Goal: Task Accomplishment & Management: Complete application form

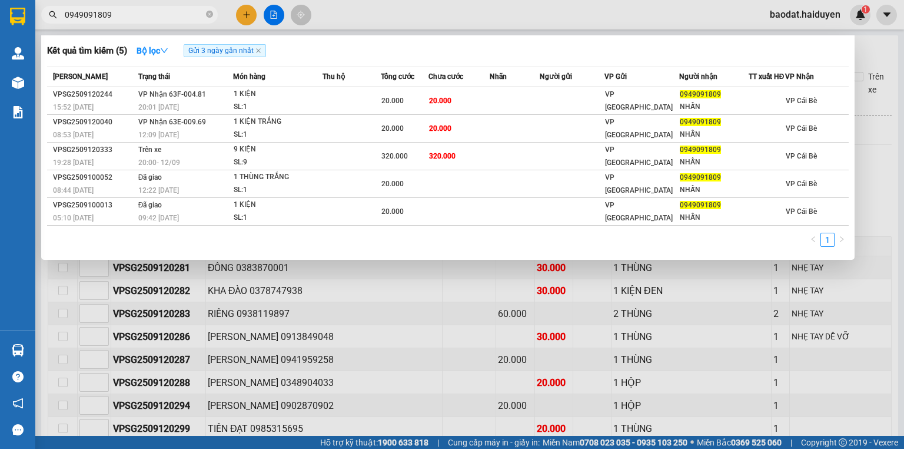
click at [211, 15] on icon "close-circle" at bounding box center [209, 14] width 7 height 7
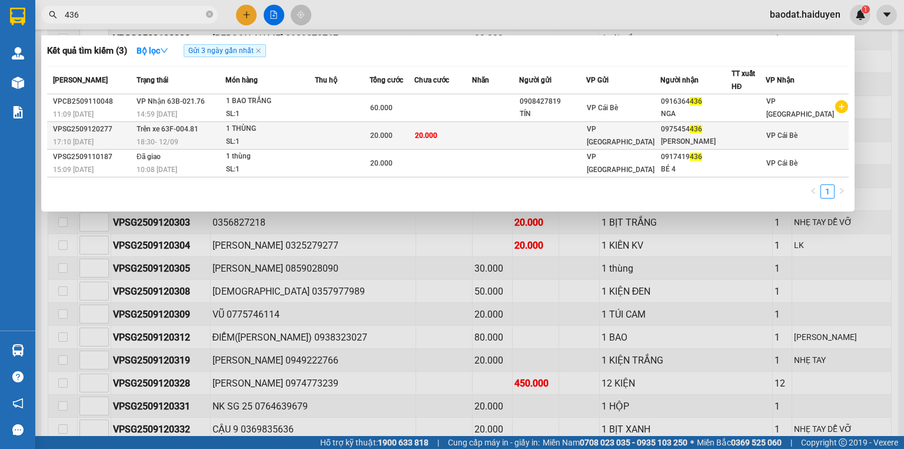
type input "436"
click at [587, 134] on td at bounding box center [552, 136] width 67 height 28
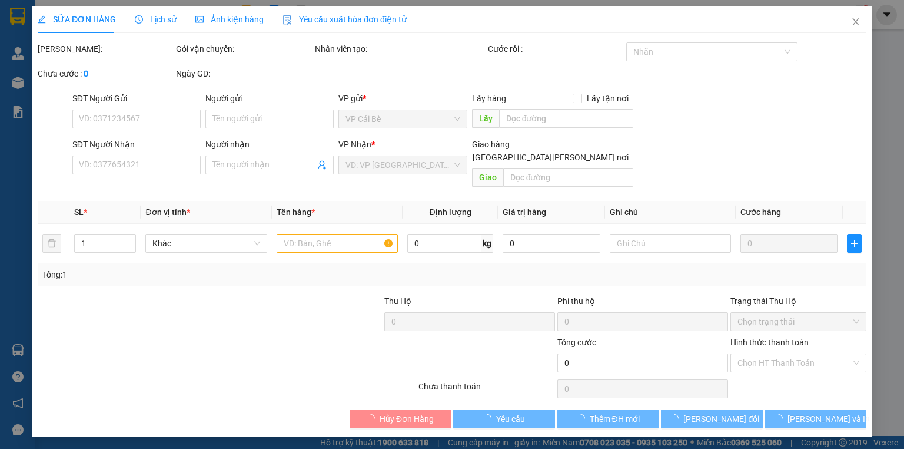
type input "0975454436"
type input "HỒNG VÂN"
type input "20.000"
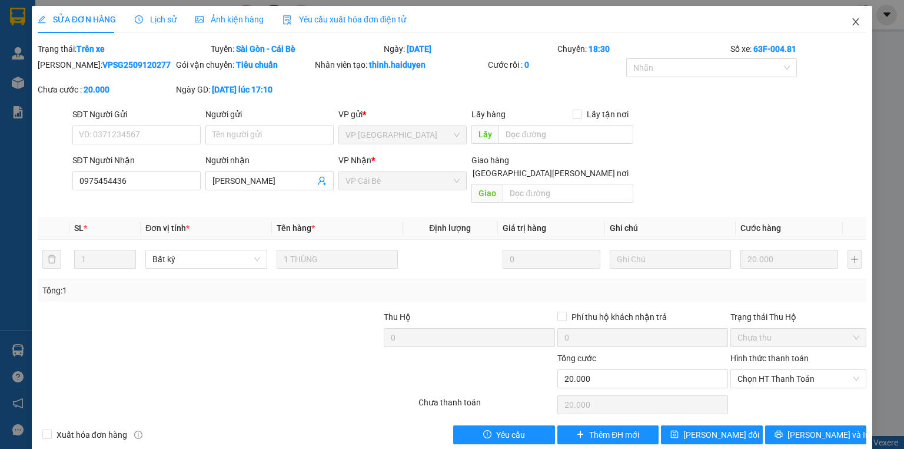
click at [852, 19] on icon "close" at bounding box center [856, 21] width 9 height 9
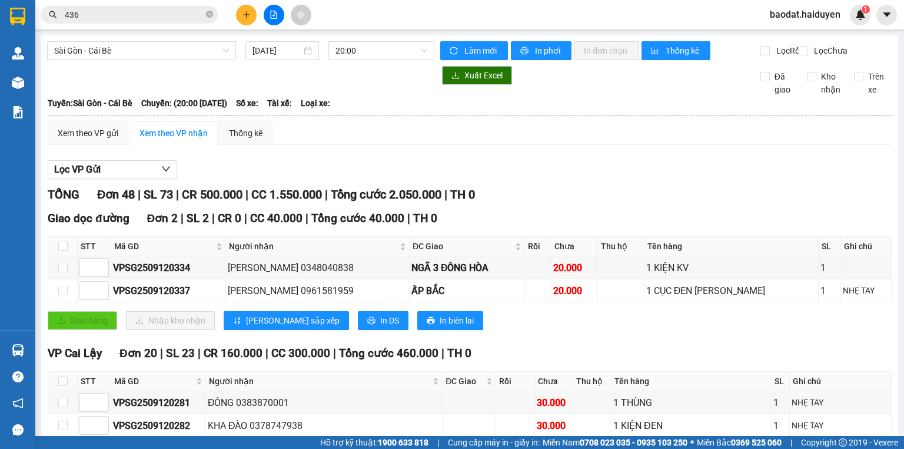
click at [119, 3] on div "Kết quả tìm kiếm ( 3 ) Bộ lọc Gửi 3 ngày gần nhất Mã ĐH Trạng thái Món hàng Thu…" at bounding box center [452, 14] width 904 height 29
click at [116, 11] on input "436" at bounding box center [134, 14] width 139 height 13
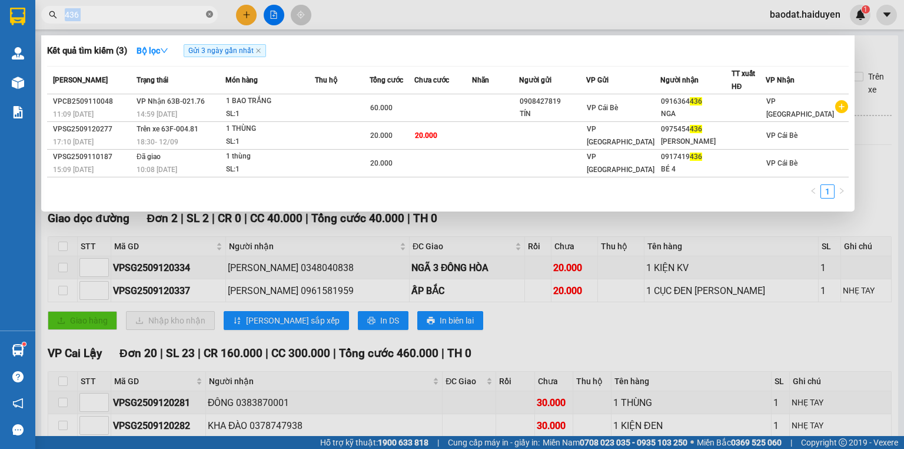
click at [206, 14] on span "436" at bounding box center [129, 15] width 177 height 18
click at [207, 14] on icon "close-circle" at bounding box center [209, 14] width 7 height 7
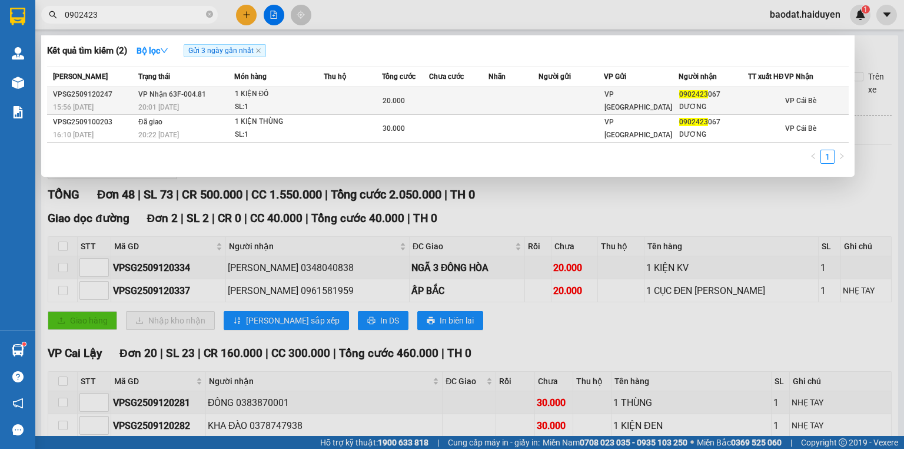
type input "0902423"
click at [508, 108] on td at bounding box center [514, 101] width 50 height 28
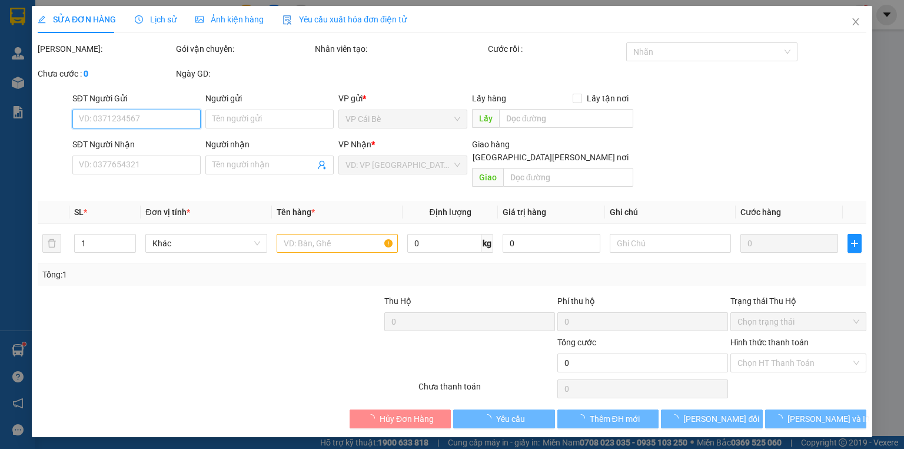
type input "0902423067"
type input "DƯƠNG"
type input "20.000"
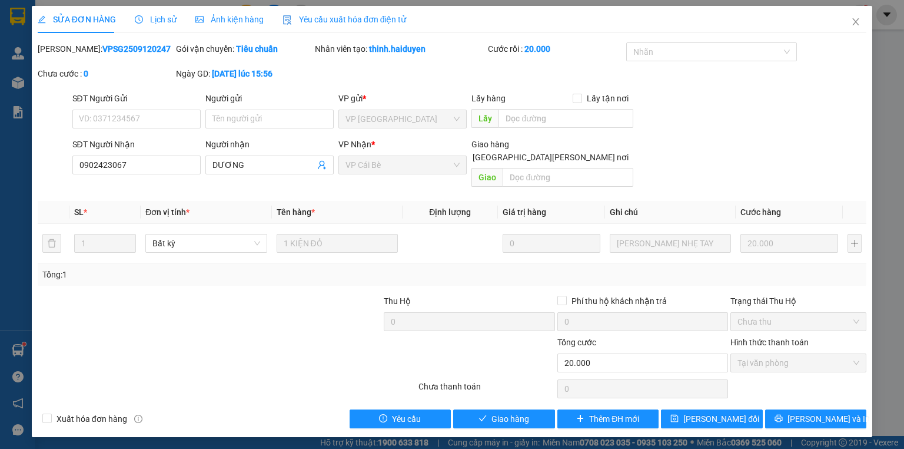
click at [525, 416] on div "SỬA ĐƠN HÀNG Lịch sử Ảnh kiện hàng Yêu cầu xuất hóa đơn điện tử Total Paid Fee …" at bounding box center [452, 221] width 841 height 431
click at [516, 412] on span "Giao hàng" at bounding box center [511, 418] width 38 height 13
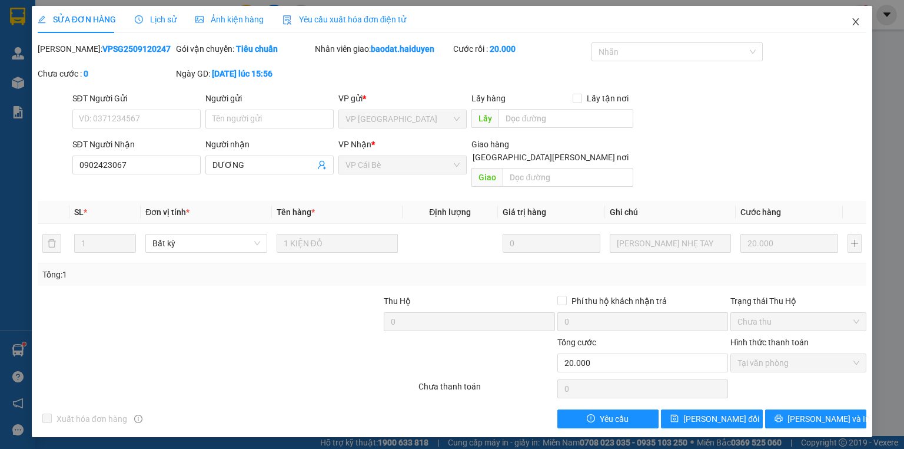
click at [850, 24] on span "Close" at bounding box center [856, 22] width 33 height 33
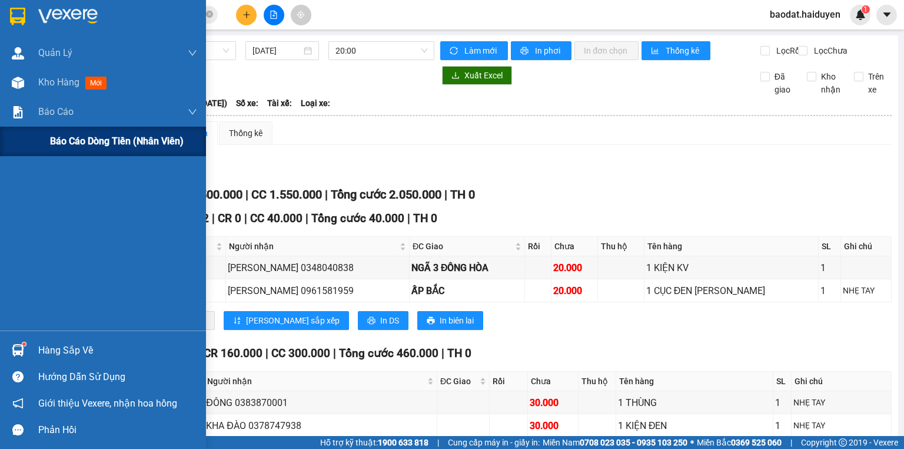
click at [45, 145] on div "Báo cáo dòng tiền (nhân viên)" at bounding box center [103, 141] width 206 height 29
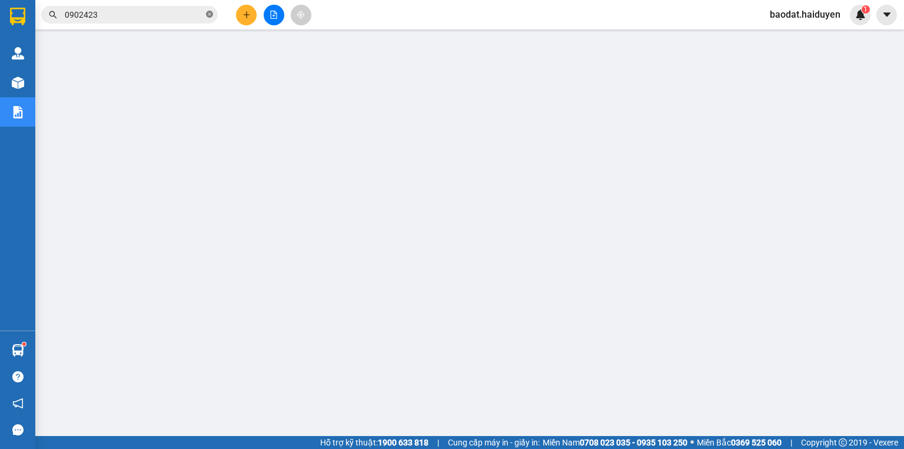
click at [211, 13] on icon "close-circle" at bounding box center [209, 14] width 7 height 7
click at [185, 10] on input "text" at bounding box center [134, 14] width 139 height 13
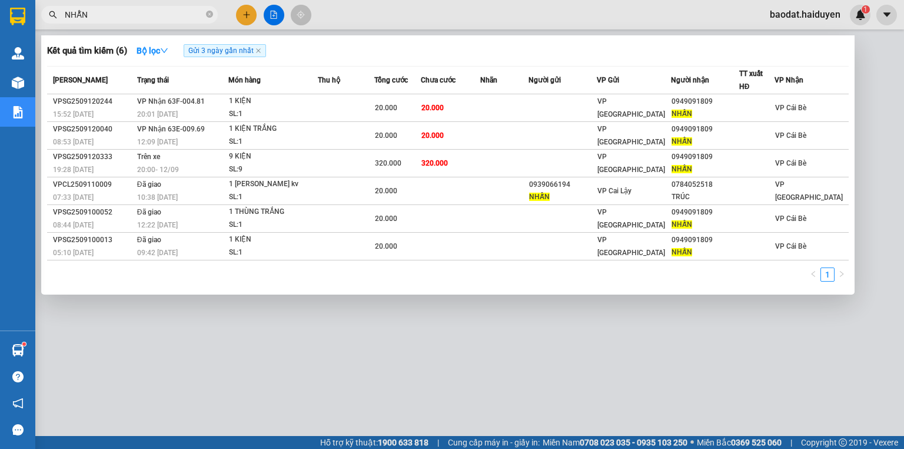
type input "NHẪN"
click at [336, 11] on div at bounding box center [452, 224] width 904 height 449
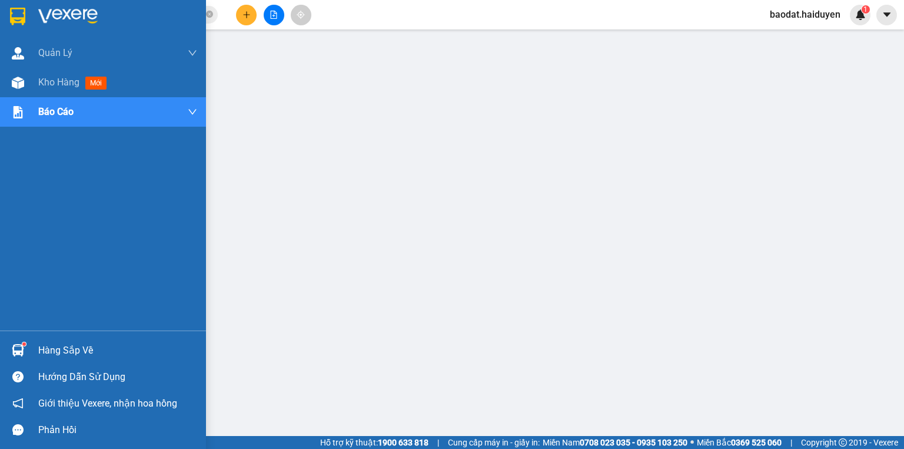
click at [68, 353] on div "Hàng sắp về" at bounding box center [117, 351] width 159 height 18
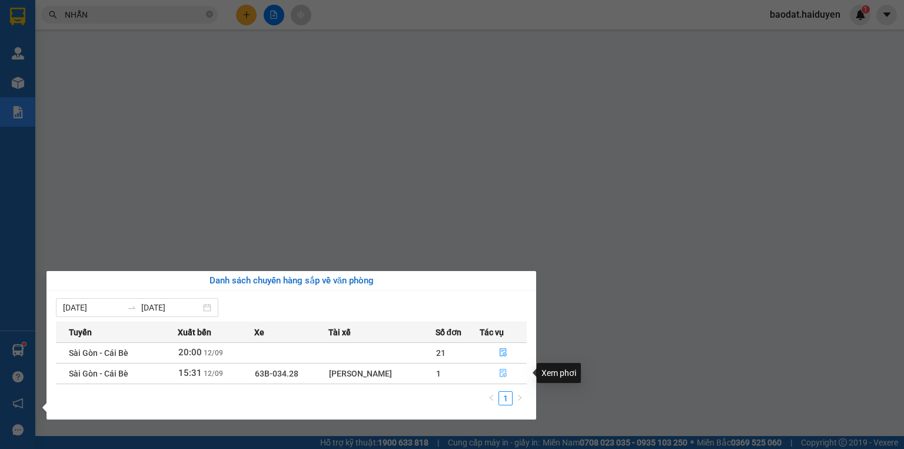
click at [502, 367] on button "button" at bounding box center [504, 373] width 46 height 19
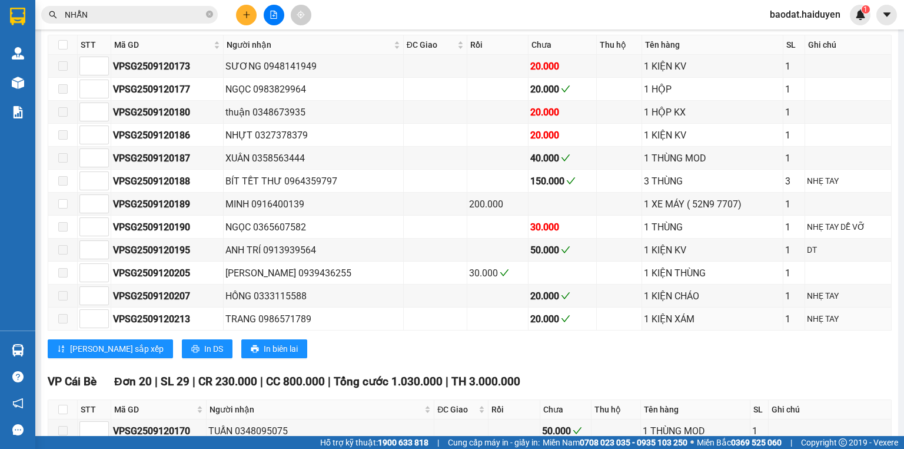
scroll to position [330, 0]
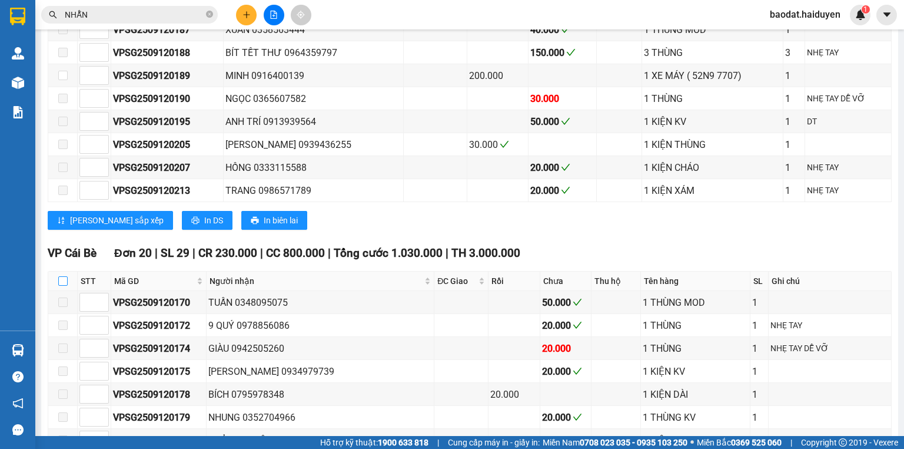
click at [68, 287] on th at bounding box center [62, 280] width 29 height 19
click at [59, 286] on input "checkbox" at bounding box center [62, 280] width 9 height 9
checkbox input "true"
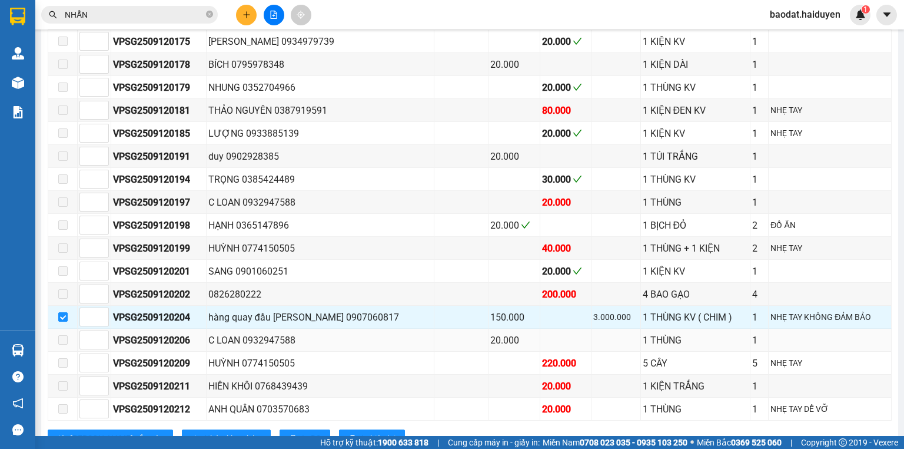
scroll to position [424, 0]
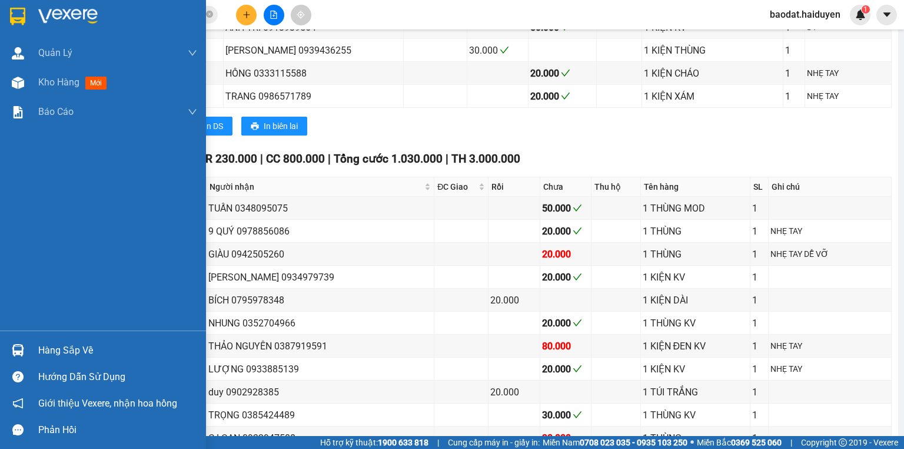
click at [62, 352] on div "Hàng sắp về" at bounding box center [117, 351] width 159 height 18
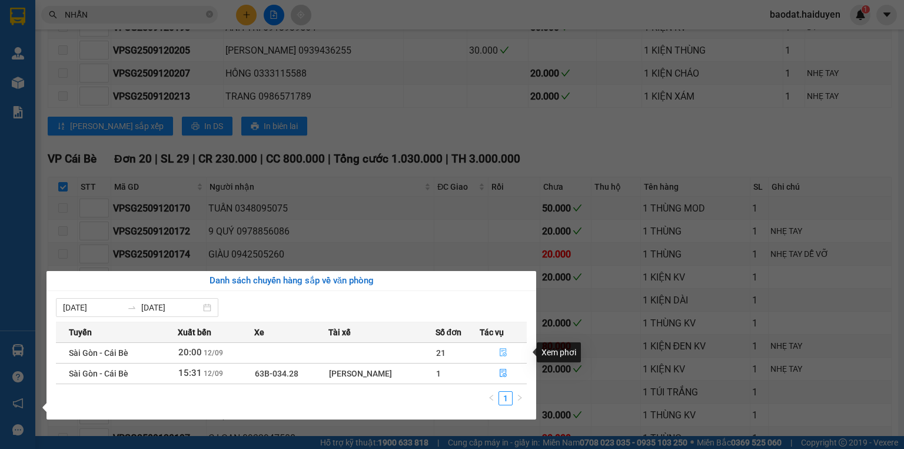
click at [497, 349] on button "button" at bounding box center [504, 352] width 46 height 19
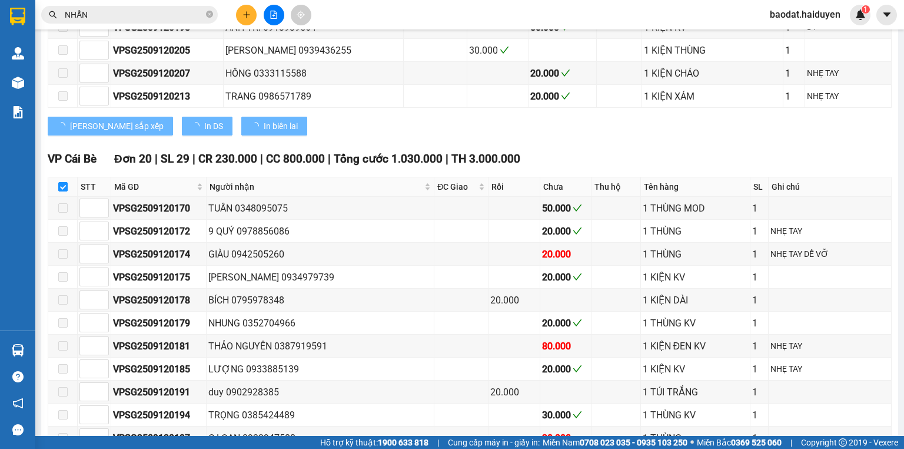
checkbox input "false"
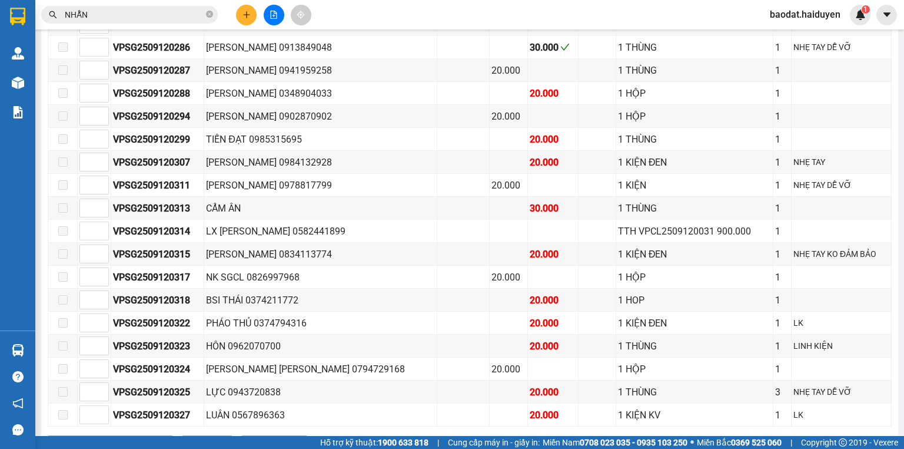
scroll to position [558, 0]
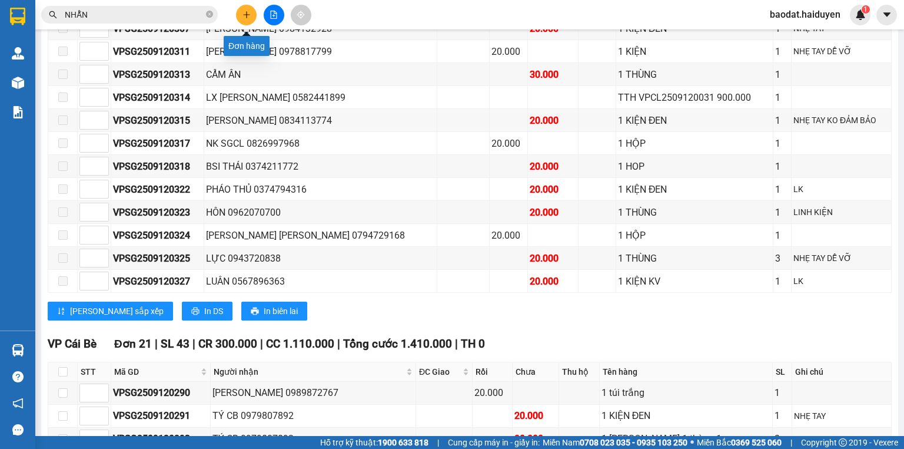
click at [247, 12] on icon "plus" at bounding box center [247, 15] width 8 height 8
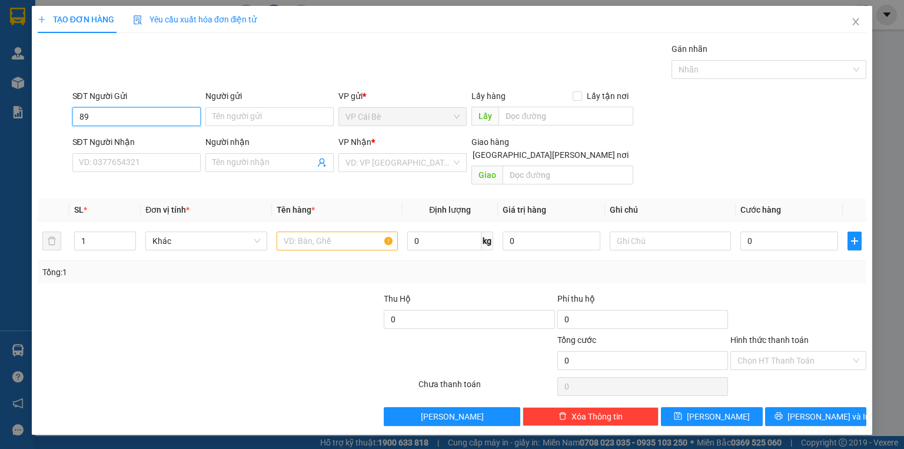
type input "8"
drag, startPoint x: 146, startPoint y: 116, endPoint x: 87, endPoint y: 122, distance: 59.2
click at [87, 122] on input "9987" at bounding box center [136, 116] width 128 height 19
type input "9"
type input "8897"
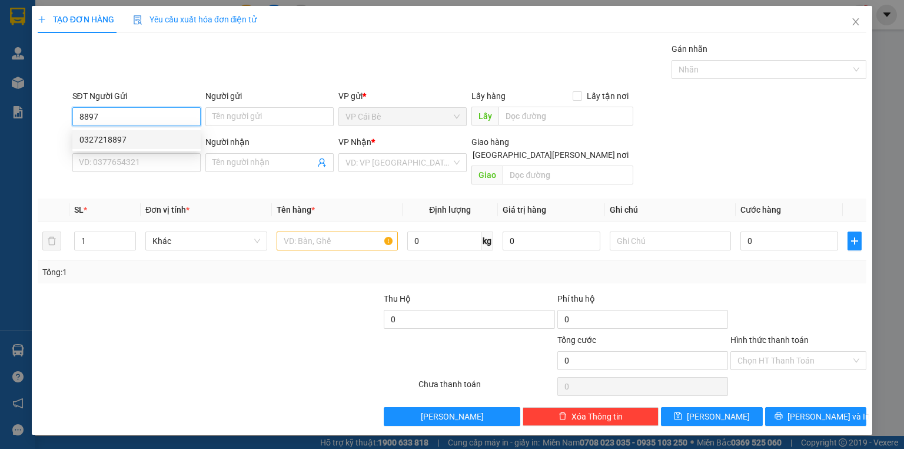
drag, startPoint x: 104, startPoint y: 117, endPoint x: 47, endPoint y: 125, distance: 57.7
click at [47, 125] on div "SĐT Người Gửi 8897 Người gửi Tên người gửi VP gửi * VP Cái Bè Lấy hàng Lấy tận …" at bounding box center [452, 110] width 831 height 41
click at [144, 141] on div "0902849979 - DIỆU 0909199987" at bounding box center [139, 139] width 120 height 13
type input "0902849979"
type input "DIỆU 0909199987"
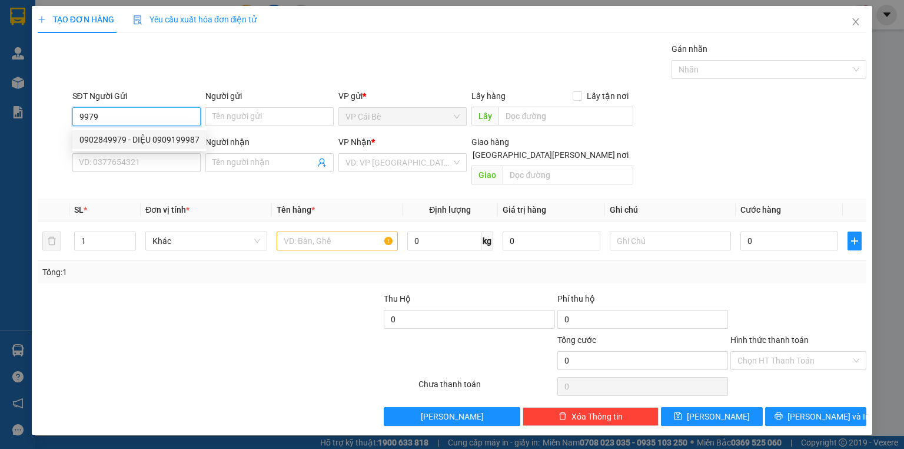
type input "NAM ANH.CB"
type input "0932062441"
type input "TÈO"
type input "60.000"
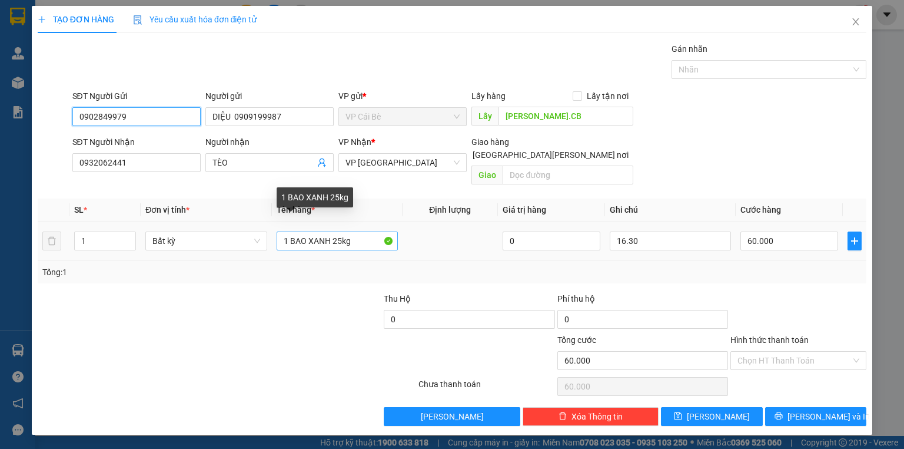
type input "0902849979"
drag, startPoint x: 351, startPoint y: 228, endPoint x: 332, endPoint y: 237, distance: 20.8
click at [332, 237] on div "1 BAO XANH 25kg" at bounding box center [337, 241] width 121 height 24
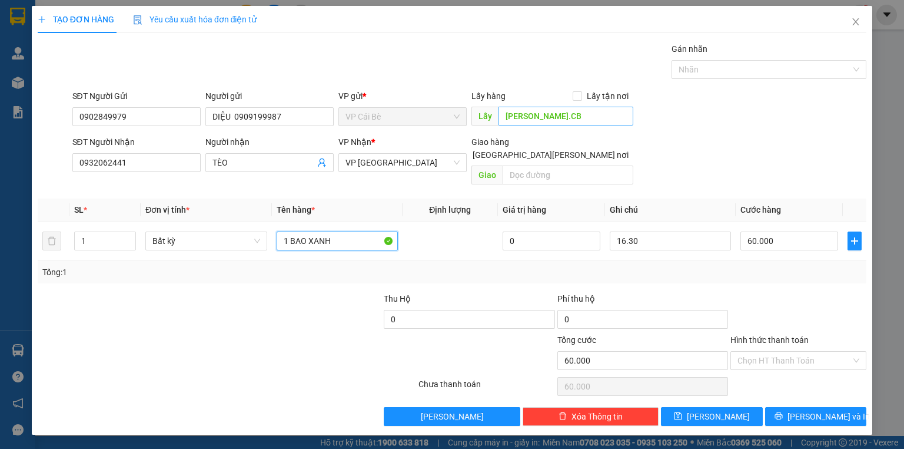
type input "1 BAO XANH"
click at [801, 122] on div "SĐT Người Gửi 0902849979 Người gửi DIỆU 0909199987 VP gửi * VP Cái Bè Lấy hàng …" at bounding box center [470, 110] width 800 height 41
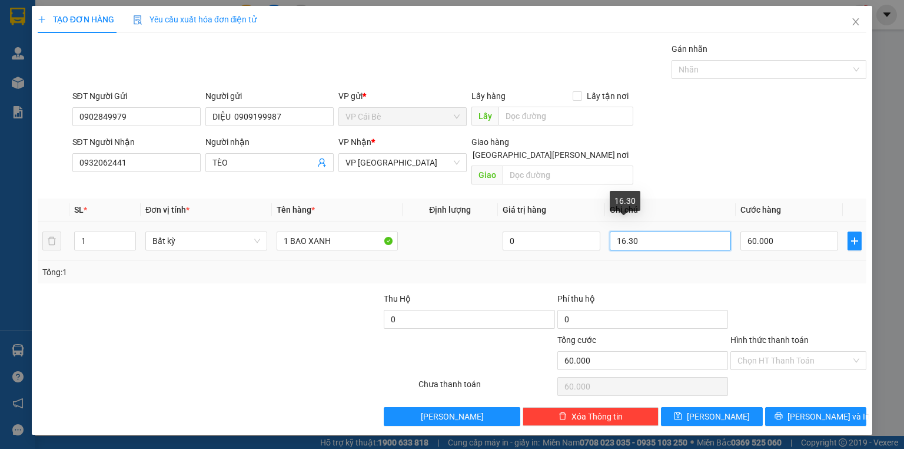
click at [643, 231] on input "16.30" at bounding box center [670, 240] width 121 height 19
type input "1"
click at [744, 147] on div "SĐT Người Nhận 0932062441 Người nhận TÈO VP Nhận * VP Sài Gòn Giao hàng Giao tậ…" at bounding box center [470, 162] width 800 height 54
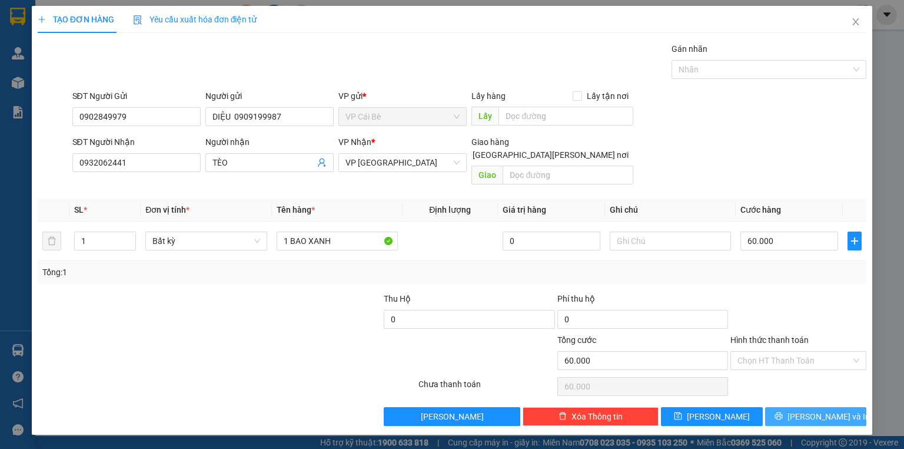
click at [783, 412] on icon "printer" at bounding box center [779, 416] width 8 height 8
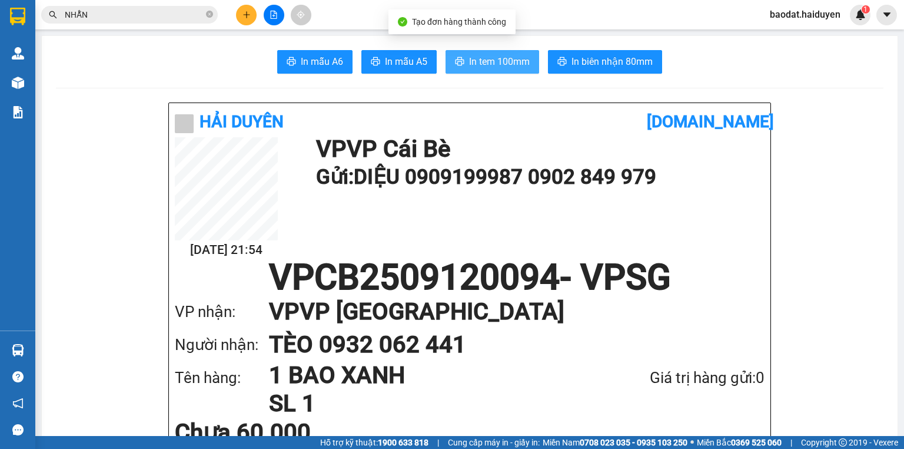
click at [476, 58] on span "In tem 100mm" at bounding box center [499, 61] width 61 height 15
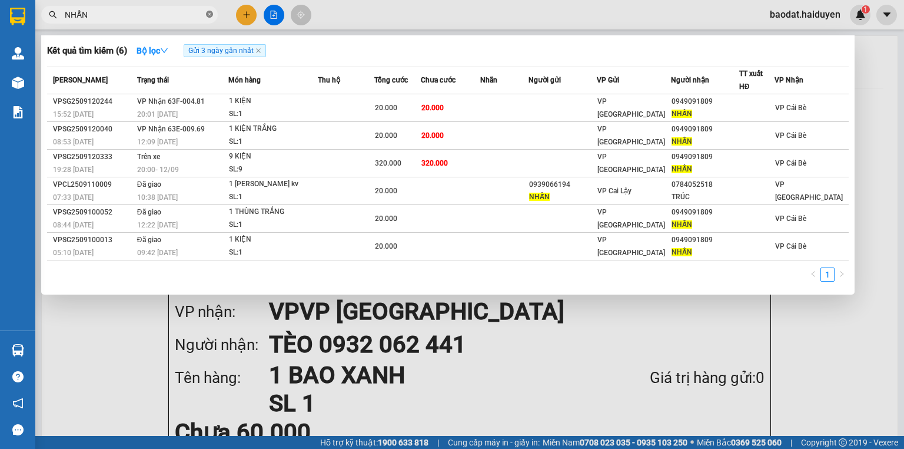
click at [207, 9] on span at bounding box center [209, 14] width 7 height 11
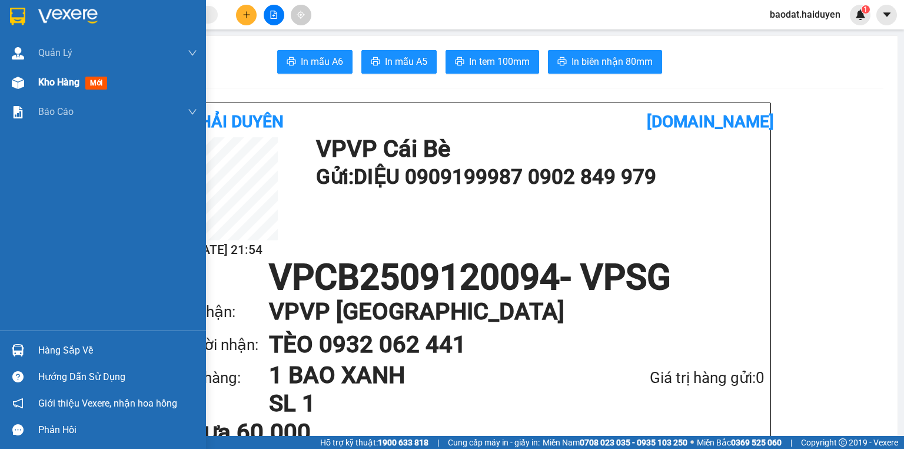
click at [38, 85] on div "Kho hàng mới" at bounding box center [103, 82] width 206 height 29
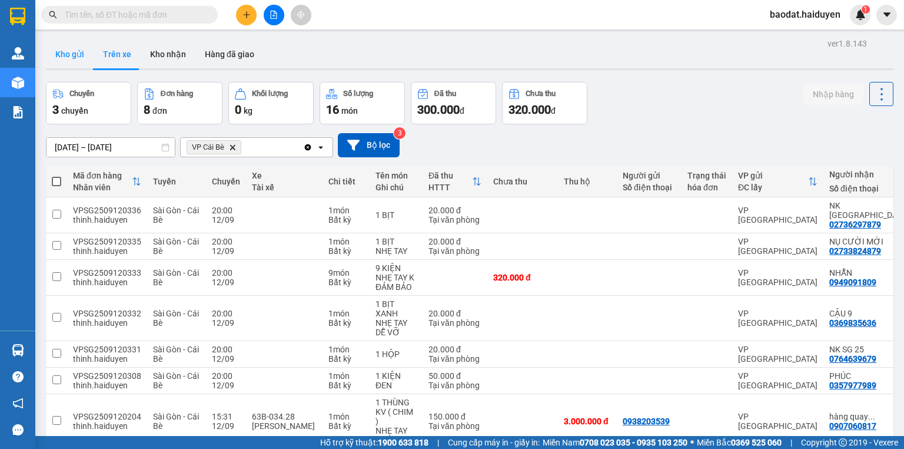
click at [73, 61] on button "Kho gửi" at bounding box center [70, 54] width 48 height 28
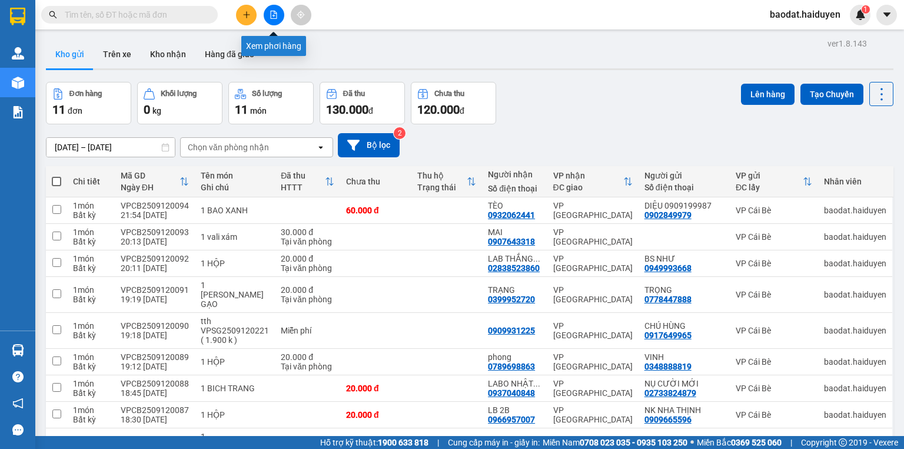
click at [281, 16] on button at bounding box center [274, 15] width 21 height 21
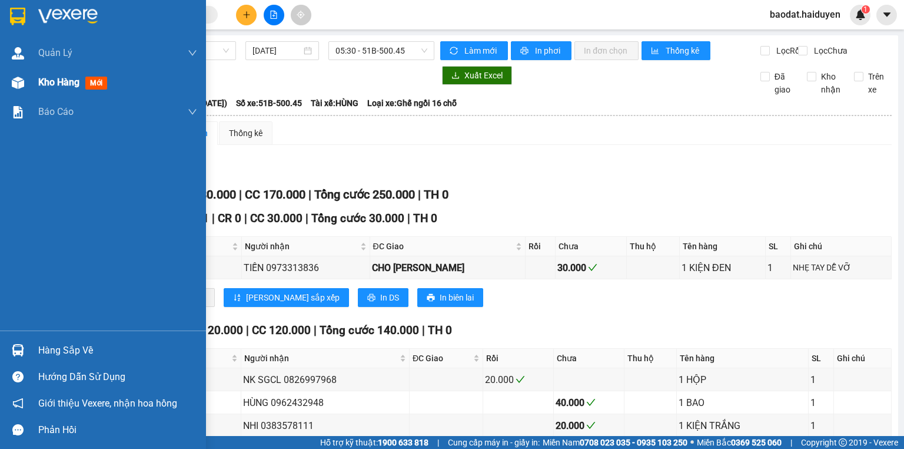
click at [32, 87] on div "Kho hàng mới" at bounding box center [103, 82] width 206 height 29
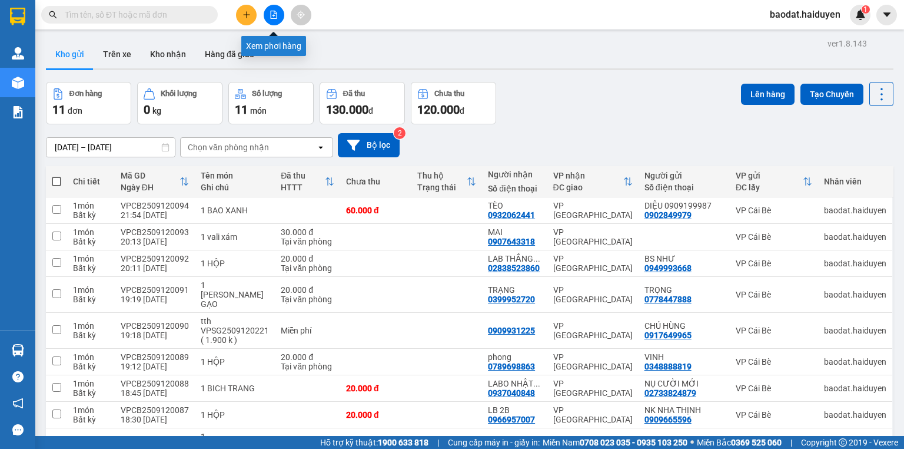
click at [266, 16] on button at bounding box center [274, 15] width 21 height 21
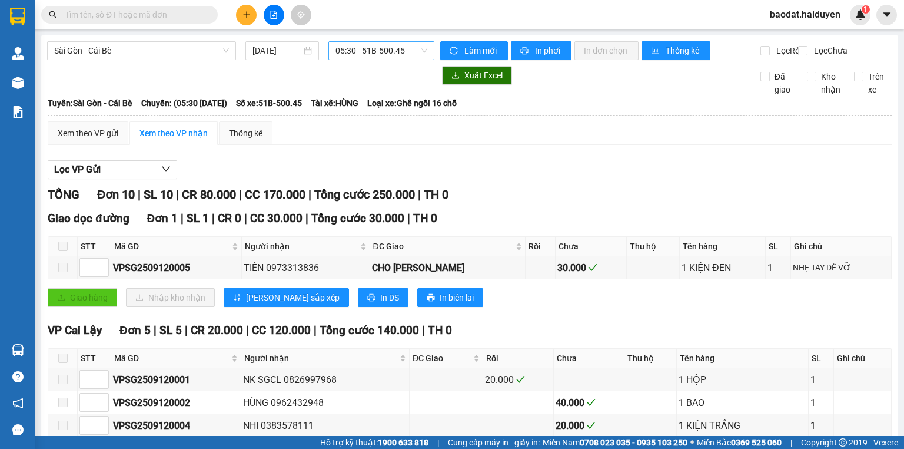
click at [344, 47] on span "05:30 - 51B-500.45" at bounding box center [382, 51] width 92 height 18
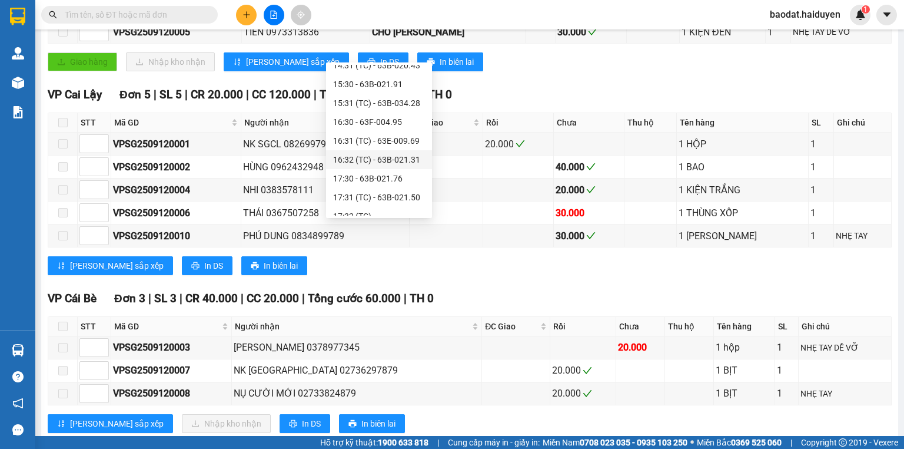
scroll to position [452, 0]
click at [370, 207] on div "20:00" at bounding box center [379, 206] width 92 height 13
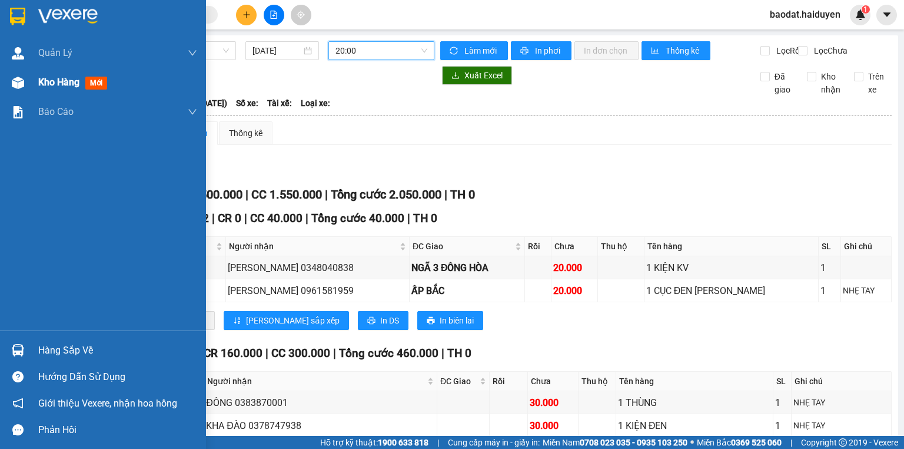
click at [64, 87] on span "Kho hàng" at bounding box center [58, 82] width 41 height 11
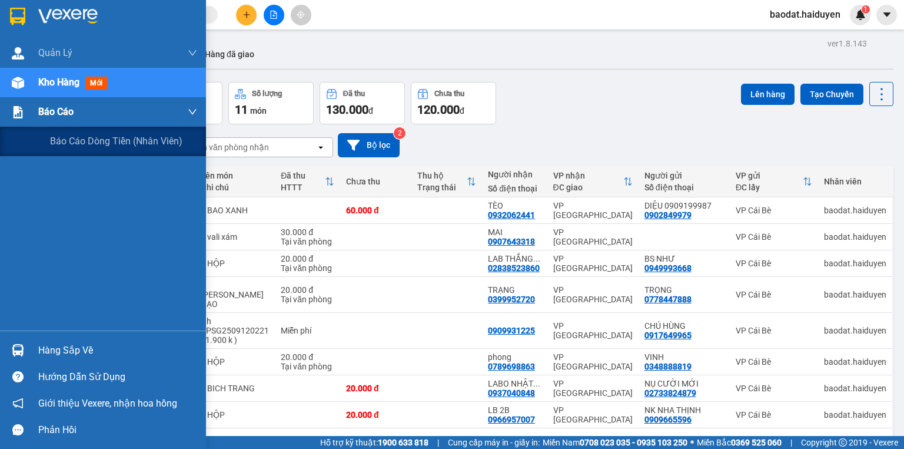
click at [40, 114] on span "Báo cáo" at bounding box center [55, 111] width 35 height 15
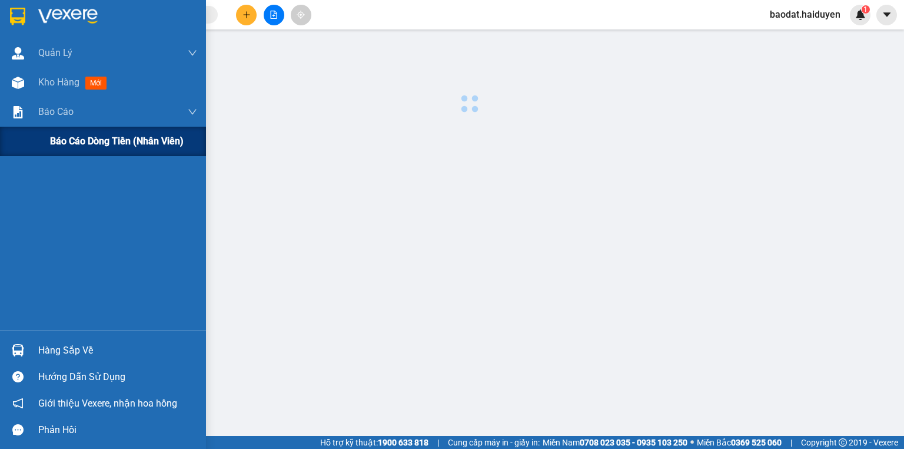
click at [47, 132] on div "Báo cáo dòng tiền (nhân viên)" at bounding box center [103, 141] width 206 height 29
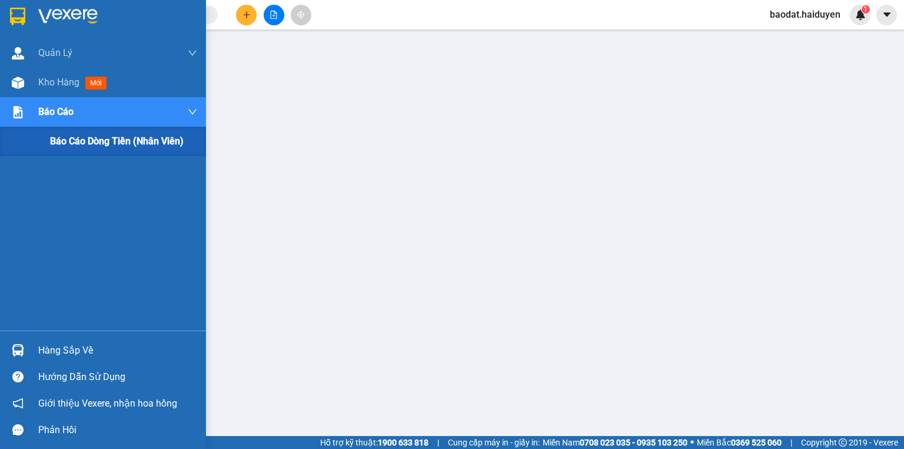
click at [47, 134] on div "Báo cáo dòng tiền (nhân viên)" at bounding box center [103, 141] width 206 height 29
